Goal: Information Seeking & Learning: Learn about a topic

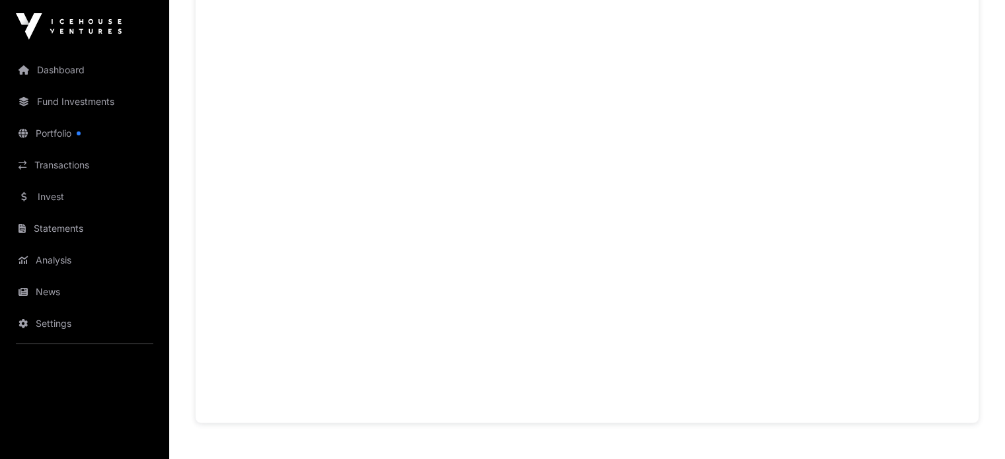
scroll to position [738, 0]
click at [84, 98] on link "Fund Investments" at bounding box center [85, 101] width 148 height 29
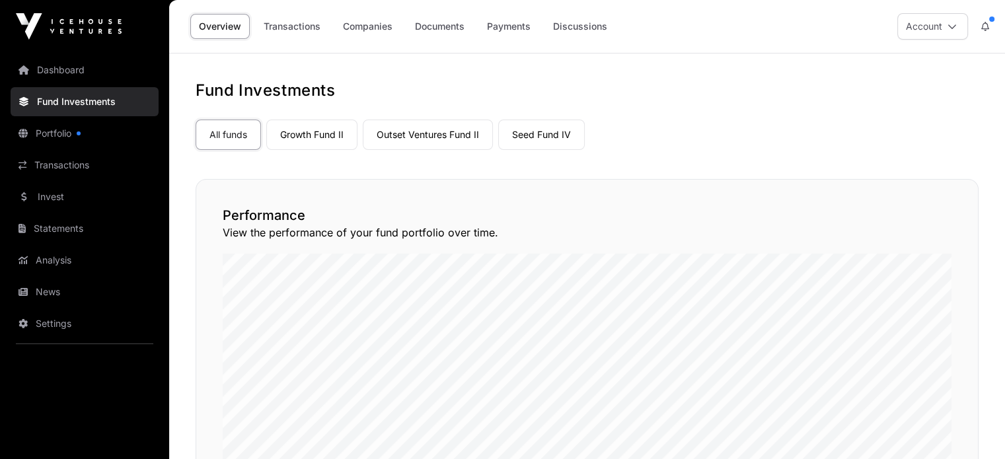
drag, startPoint x: 79, startPoint y: 134, endPoint x: 62, endPoint y: 134, distance: 17.2
click at [62, 134] on link "Portfolio" at bounding box center [85, 133] width 148 height 29
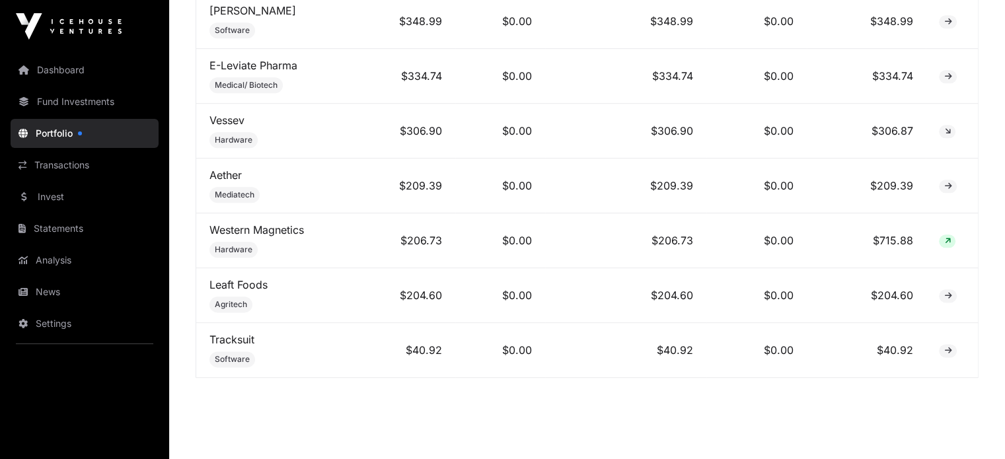
scroll to position [1591, 0]
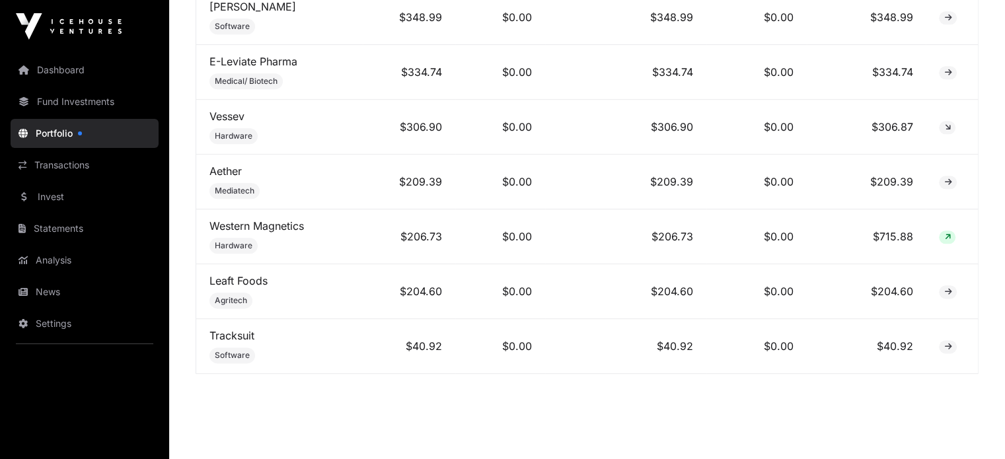
drag, startPoint x: 75, startPoint y: 196, endPoint x: 40, endPoint y: 206, distance: 35.8
click at [40, 206] on link "Invest" at bounding box center [85, 196] width 148 height 29
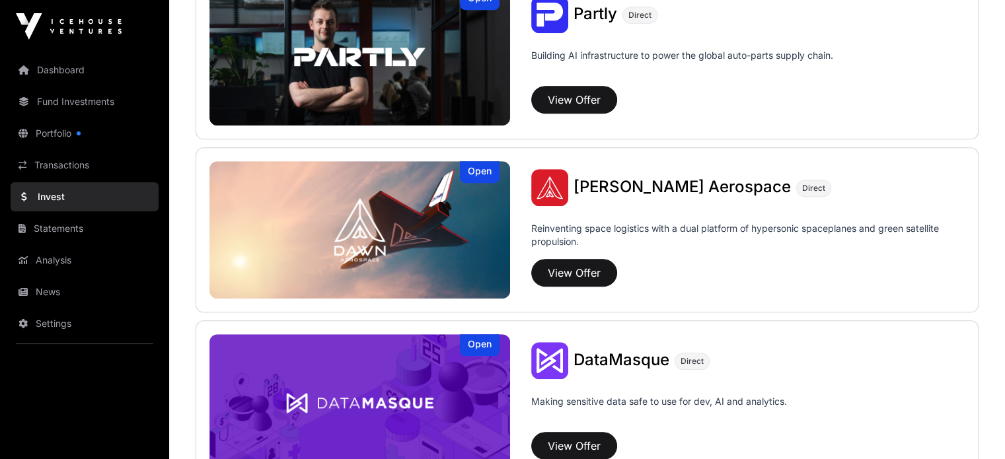
scroll to position [1023, 0]
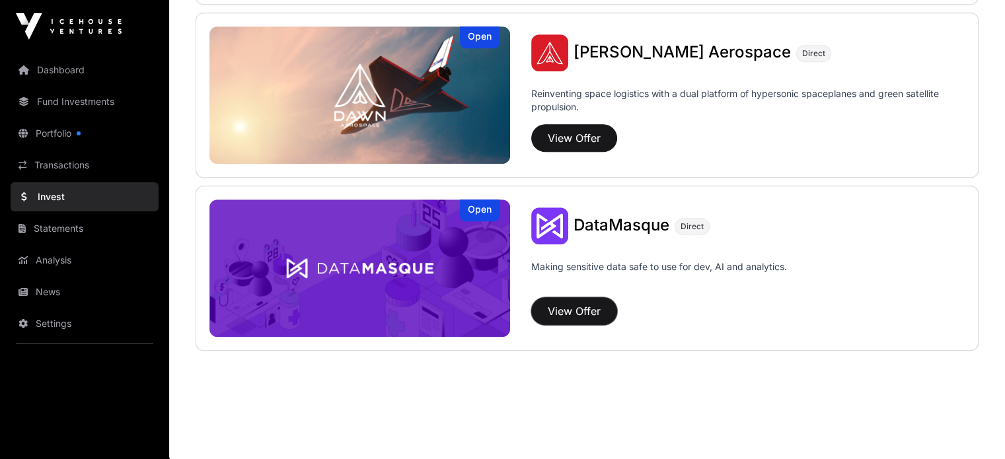
click at [531, 306] on button "View Offer" at bounding box center [574, 311] width 86 height 28
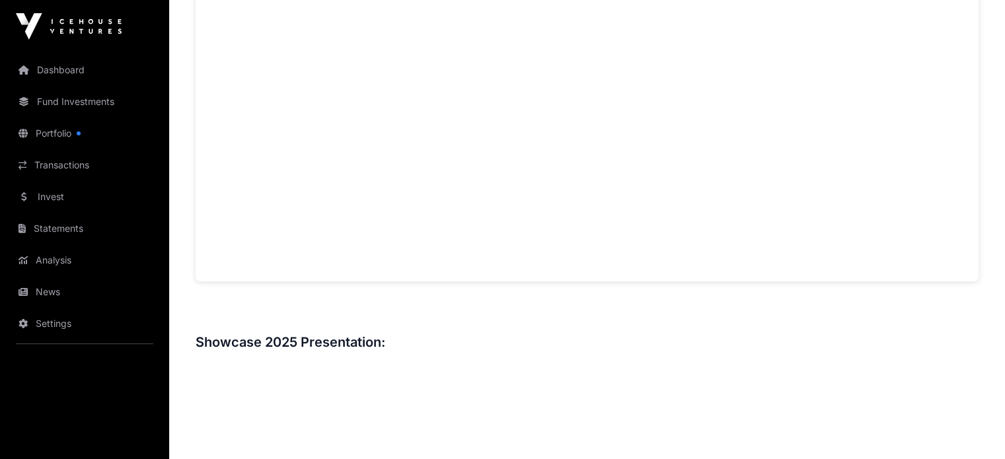
scroll to position [1160, 0]
click at [73, 188] on link "Invest" at bounding box center [85, 196] width 148 height 29
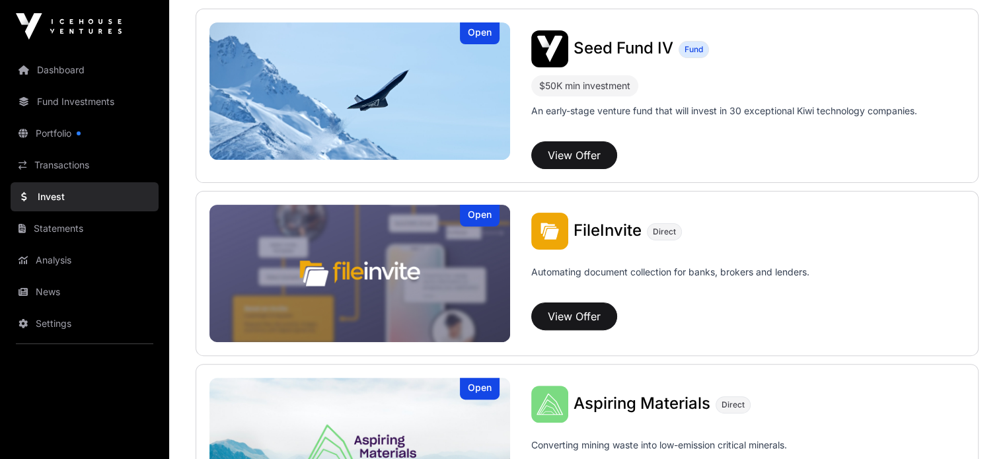
scroll to position [352, 0]
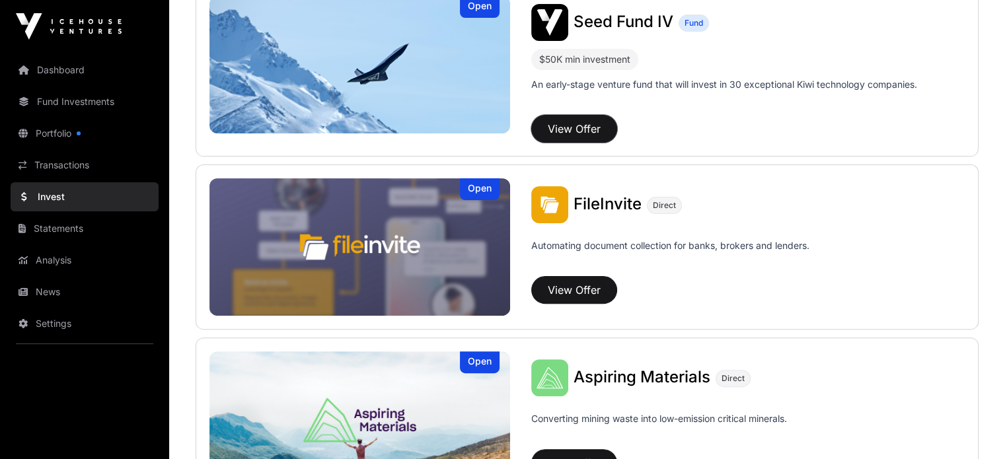
click at [531, 124] on button "View Offer" at bounding box center [574, 129] width 86 height 28
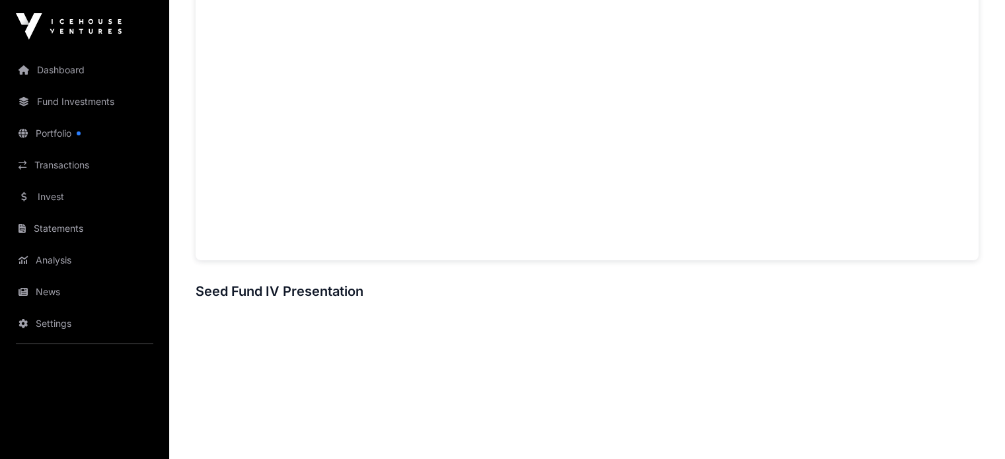
scroll to position [1100, 0]
click at [126, 102] on link "Fund Investments" at bounding box center [85, 101] width 148 height 29
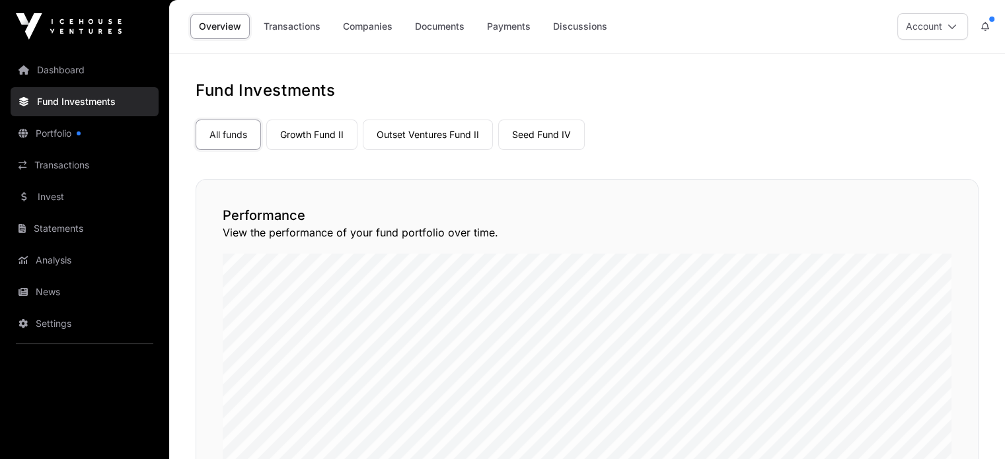
scroll to position [1100, 0]
click at [341, 141] on link "Growth Fund II" at bounding box center [311, 135] width 91 height 30
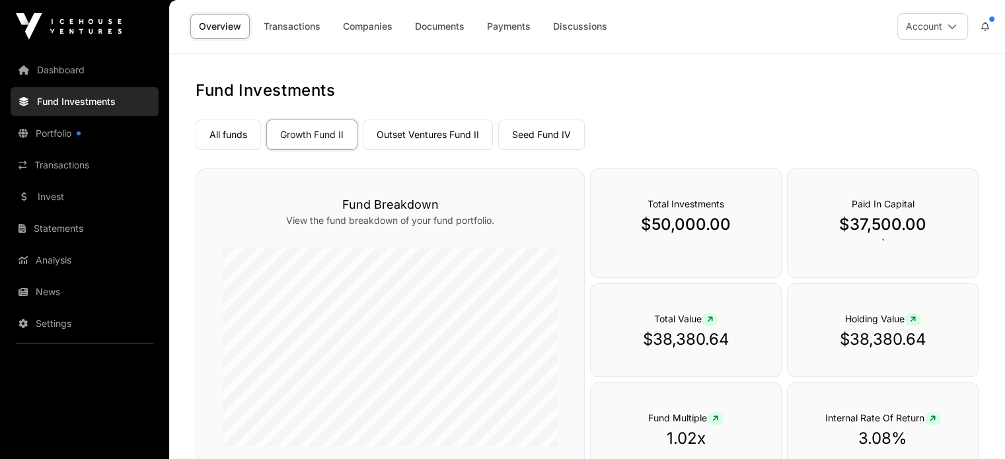
click at [459, 134] on link "Outset Ventures Fund II" at bounding box center [428, 135] width 130 height 30
click at [510, 127] on link "Seed Fund IV" at bounding box center [541, 135] width 87 height 30
click at [235, 130] on link "All funds" at bounding box center [228, 135] width 65 height 30
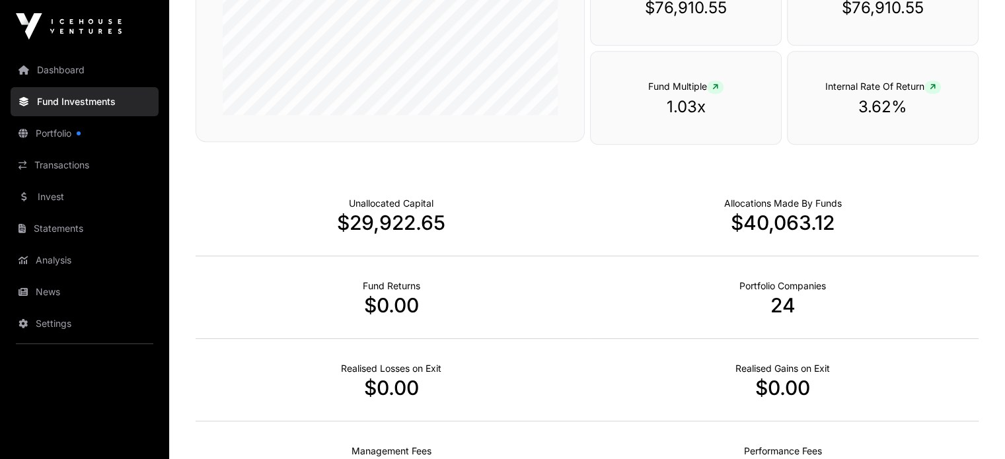
scroll to position [843, 0]
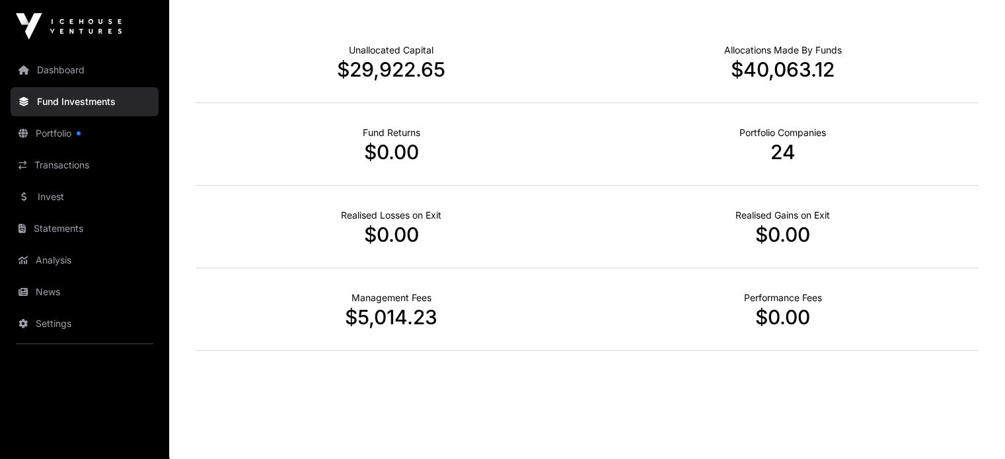
click at [86, 131] on link "Portfolio" at bounding box center [85, 133] width 148 height 29
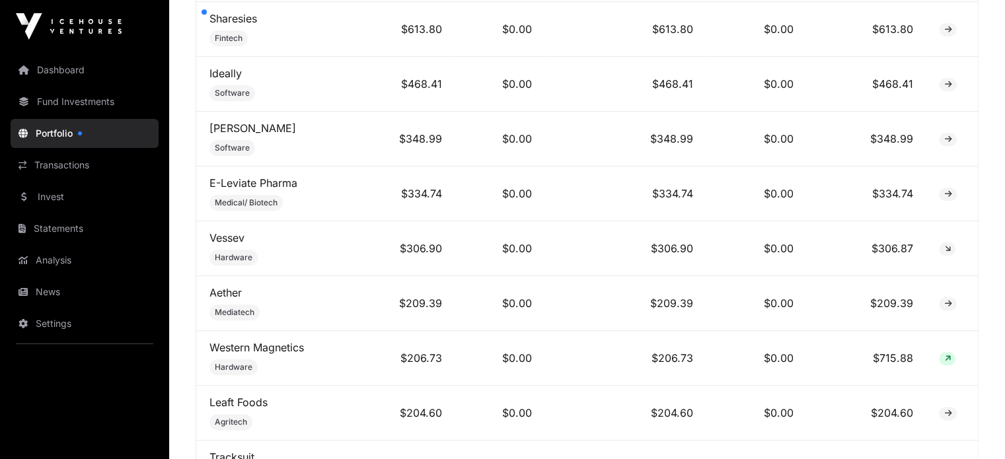
scroll to position [1608, 0]
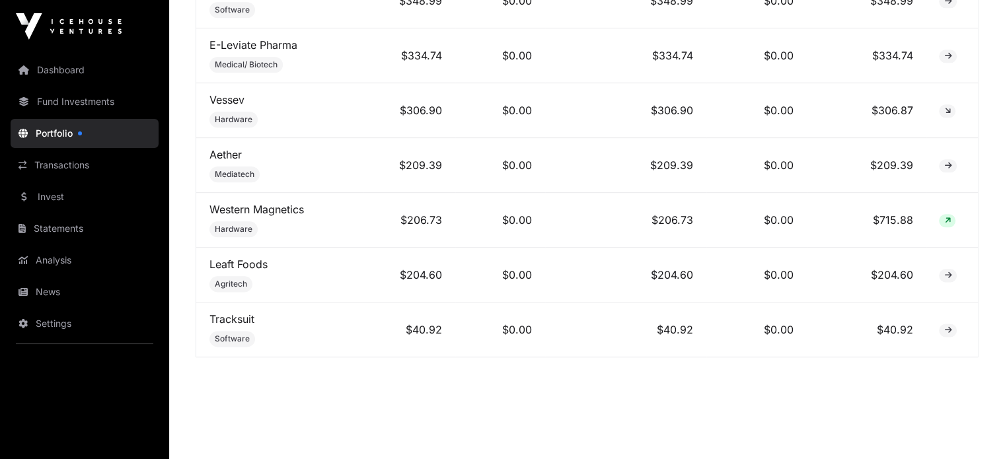
click at [95, 164] on link "Transactions" at bounding box center [85, 165] width 148 height 29
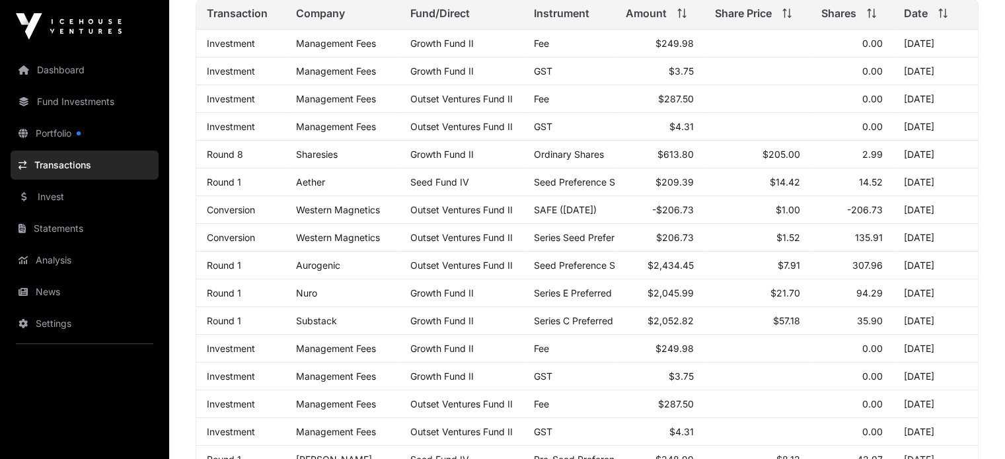
scroll to position [200, 0]
click at [94, 200] on link "Invest" at bounding box center [85, 196] width 148 height 29
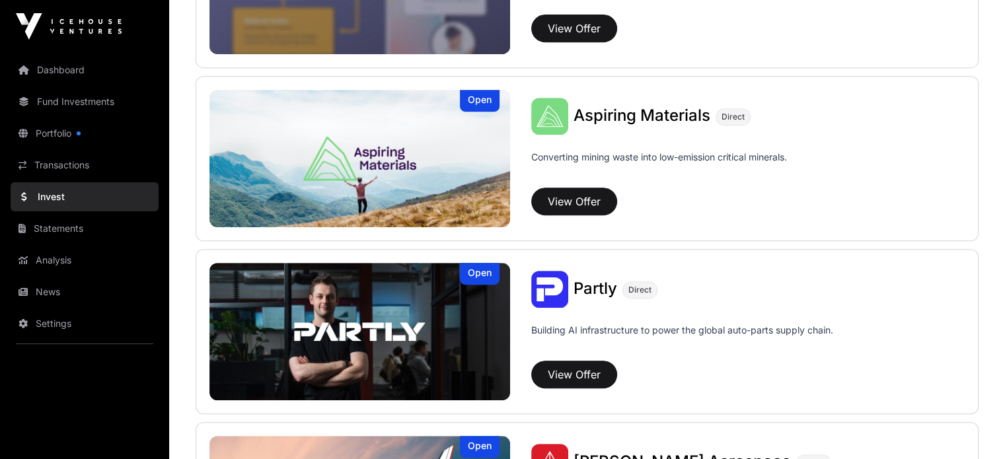
scroll to position [780, 0]
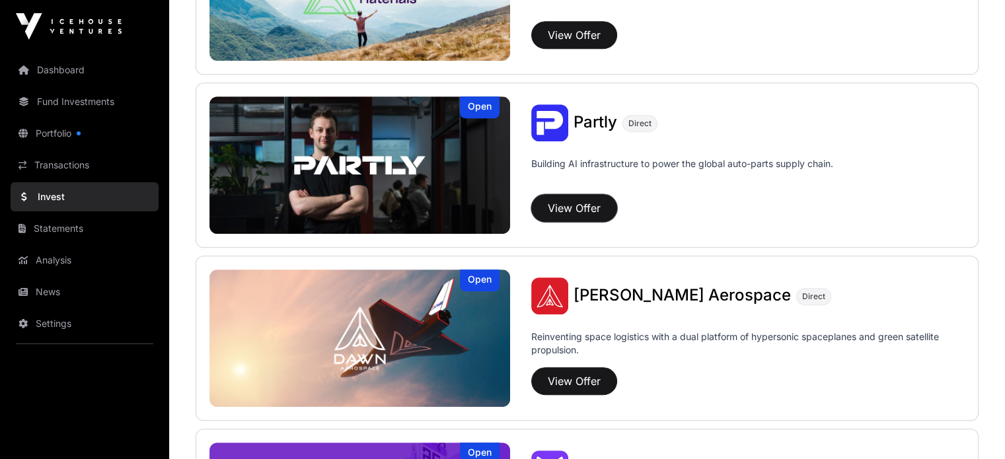
click at [531, 204] on button "View Offer" at bounding box center [574, 208] width 86 height 28
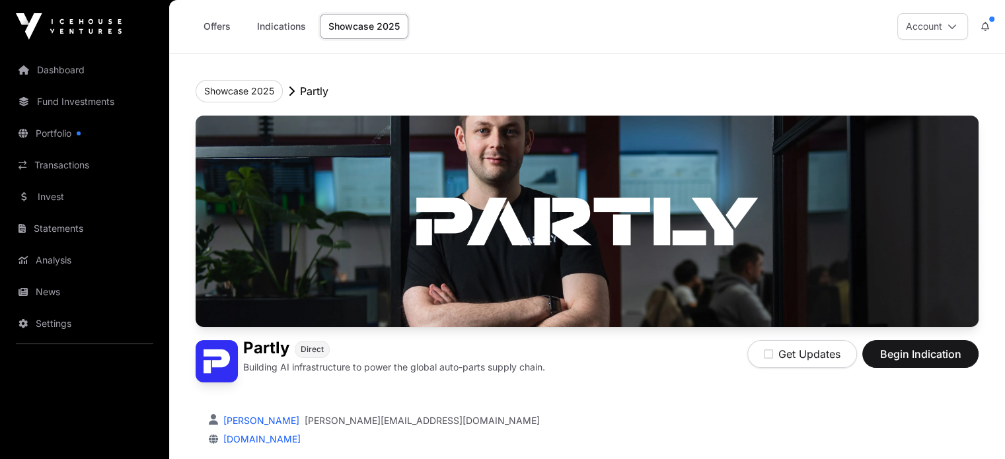
click at [87, 161] on link "Transactions" at bounding box center [85, 165] width 148 height 29
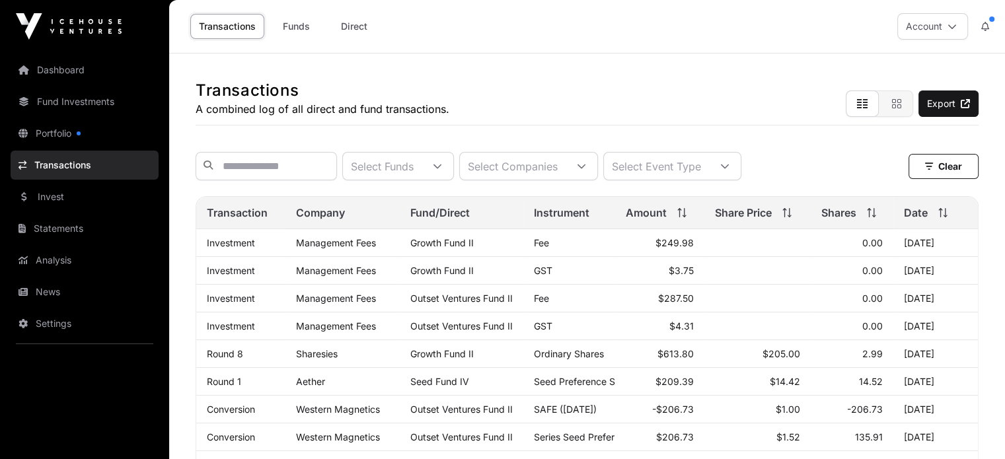
click at [107, 101] on link "Fund Investments" at bounding box center [85, 101] width 148 height 29
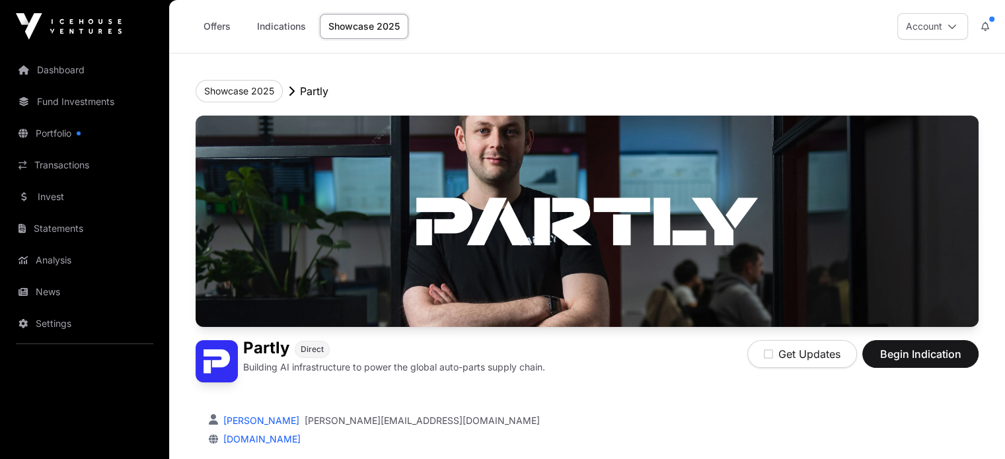
scroll to position [780, 0]
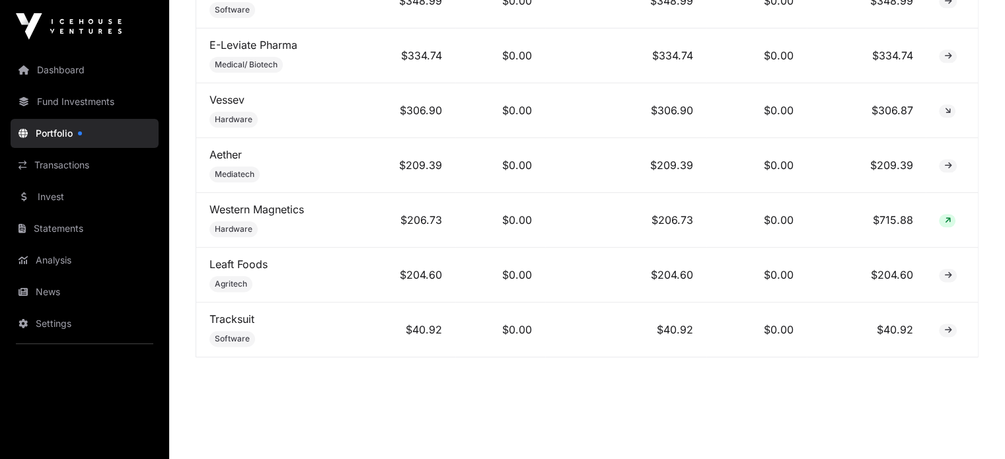
scroll to position [843, 0]
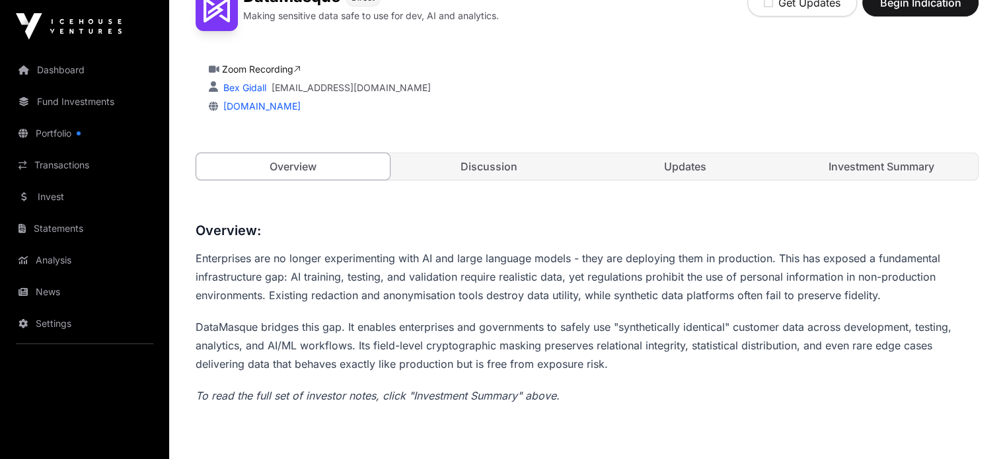
scroll to position [1013, 0]
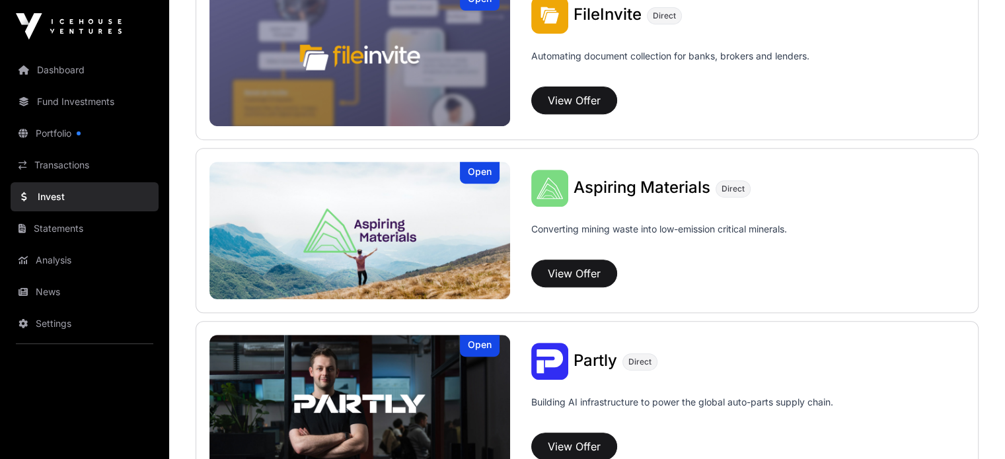
scroll to position [505, 0]
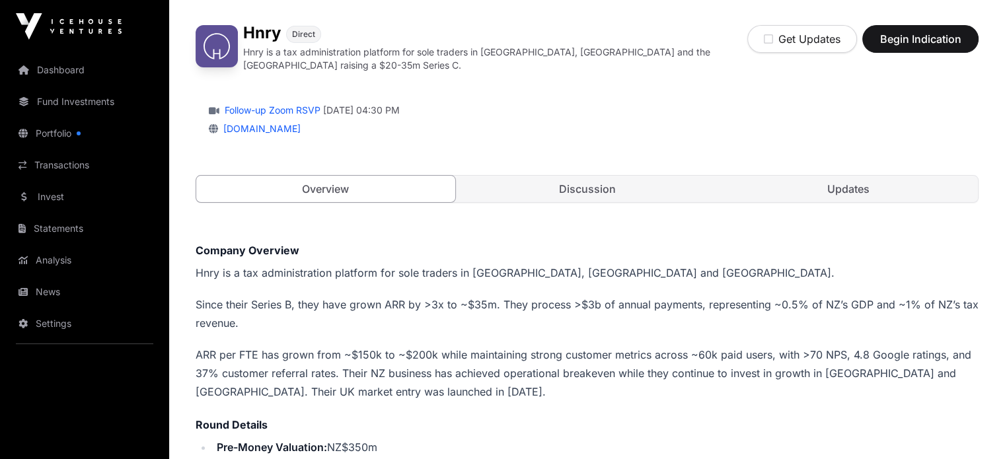
scroll to position [96, 0]
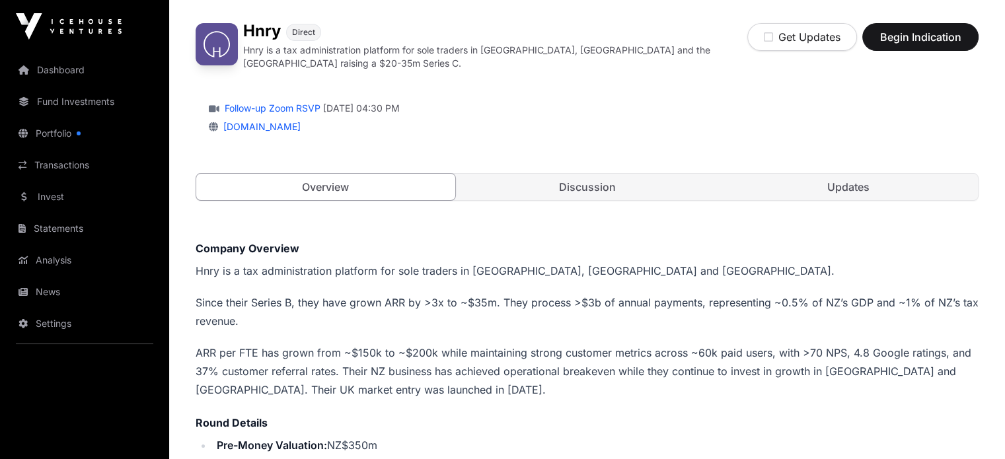
click at [533, 179] on link "Discussion" at bounding box center [587, 187] width 259 height 26
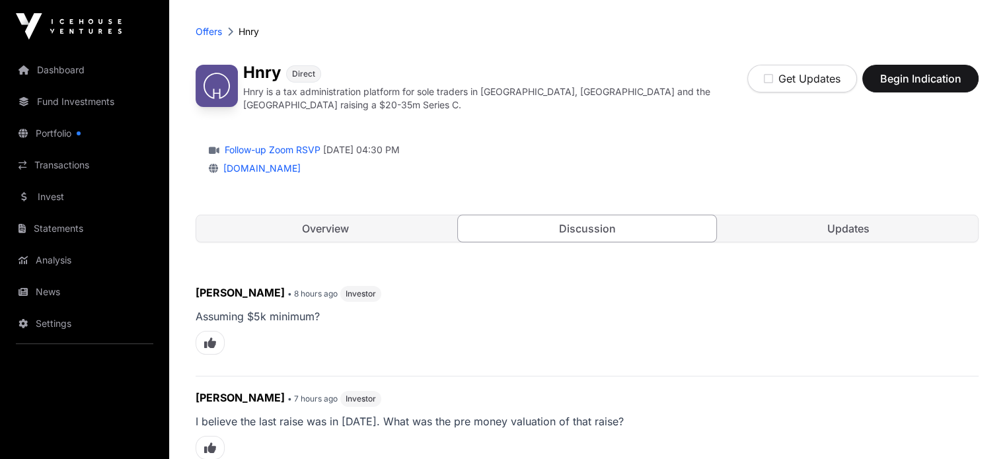
scroll to position [8, 0]
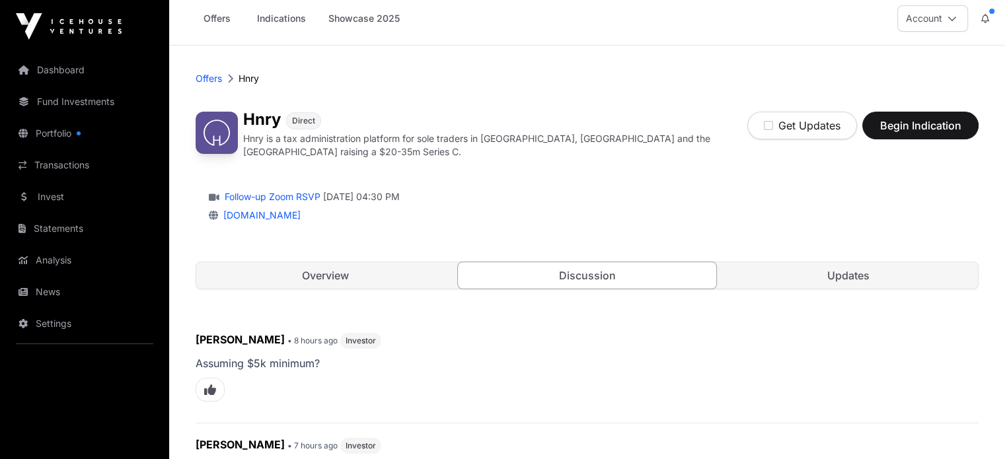
click at [328, 262] on link "Overview" at bounding box center [325, 275] width 259 height 26
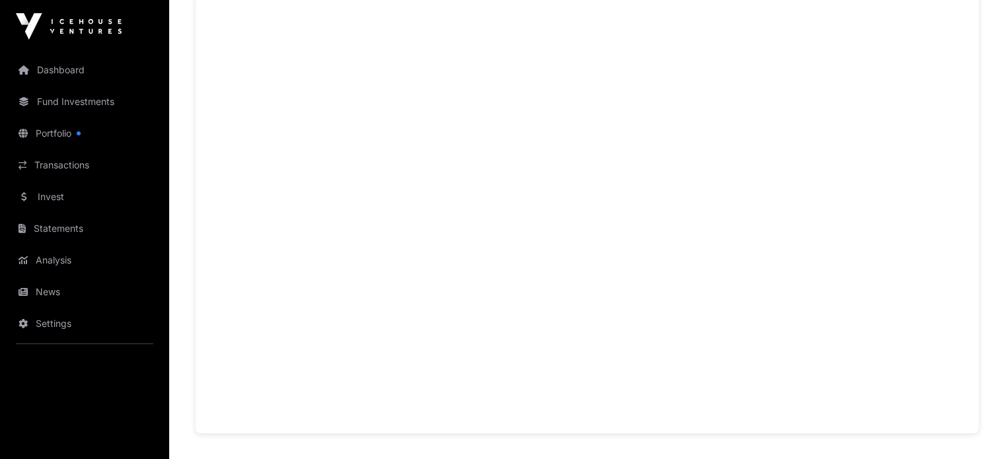
scroll to position [723, 0]
